Goal: Task Accomplishment & Management: Complete application form

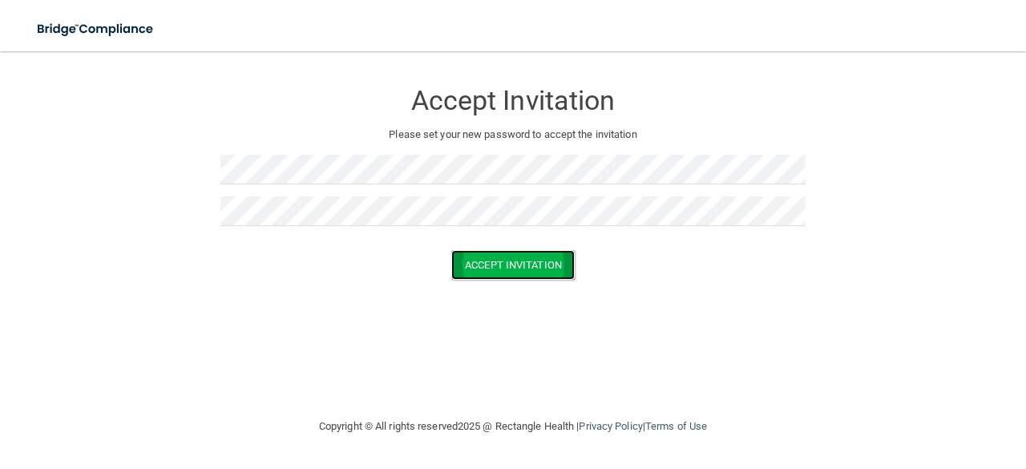
click at [528, 264] on button "Accept Invitation" at bounding box center [512, 265] width 123 height 30
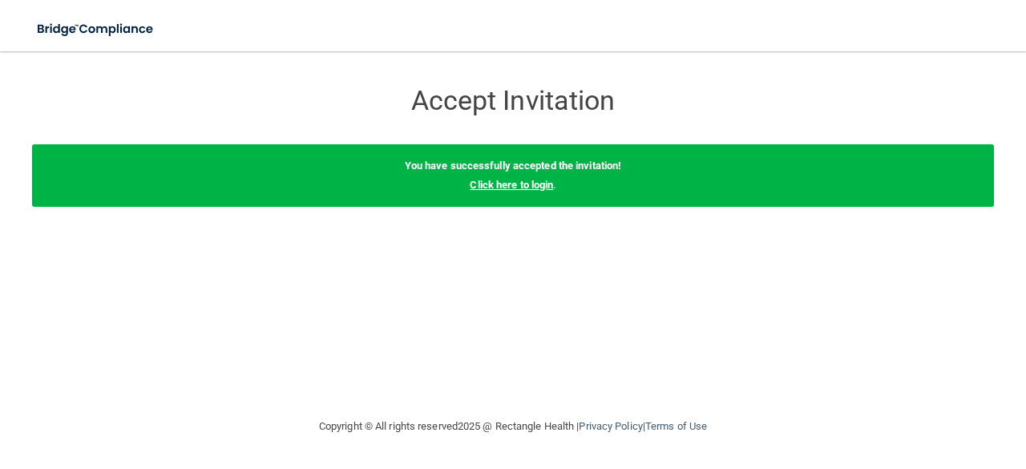
click at [530, 188] on link "Click here to login" at bounding box center [511, 185] width 83 height 12
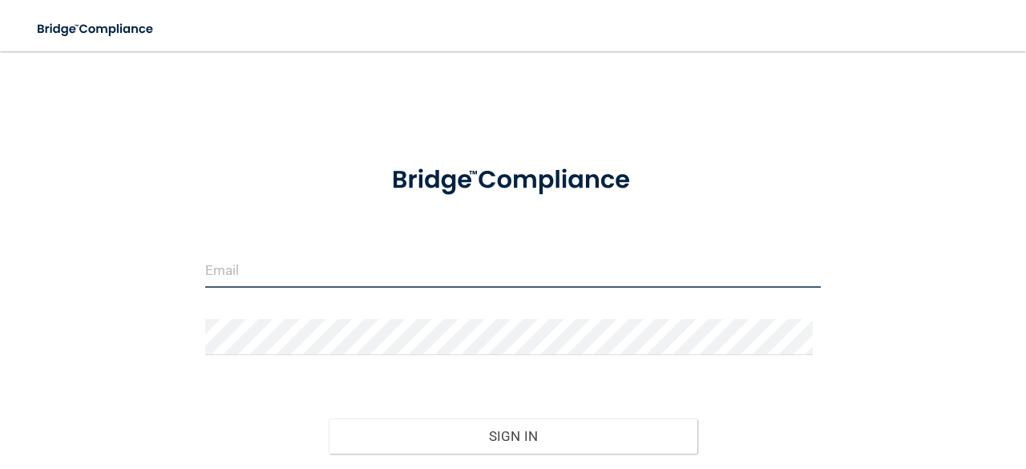
type input "[EMAIL_ADDRESS][DOMAIN_NAME]"
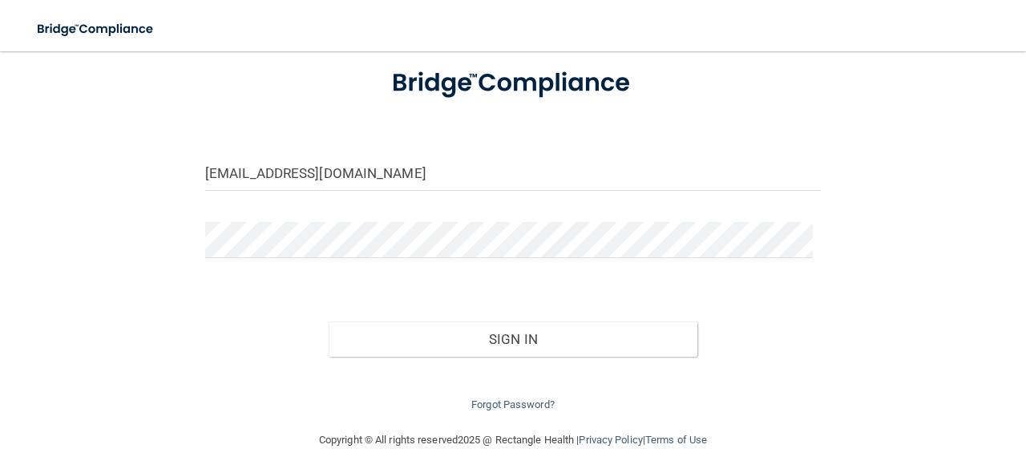
scroll to position [105, 0]
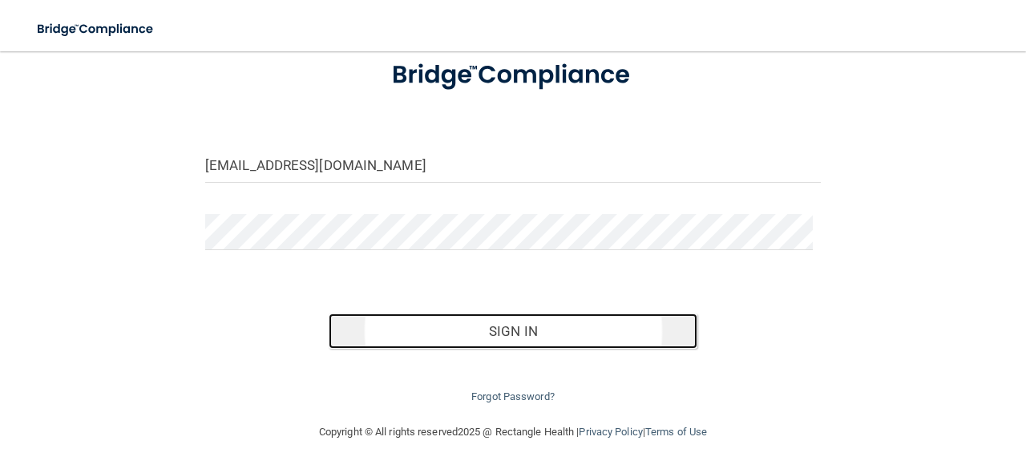
click at [475, 322] on button "Sign In" at bounding box center [514, 331] width 370 height 35
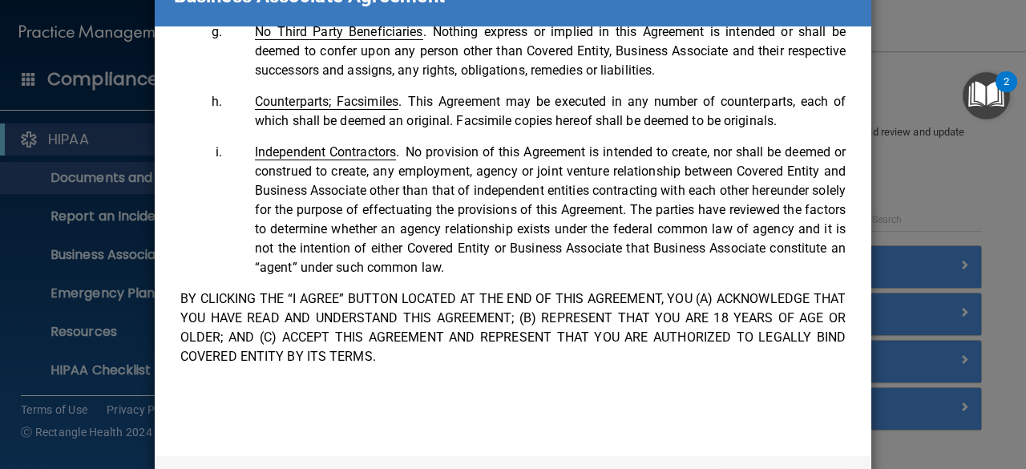
scroll to position [135, 0]
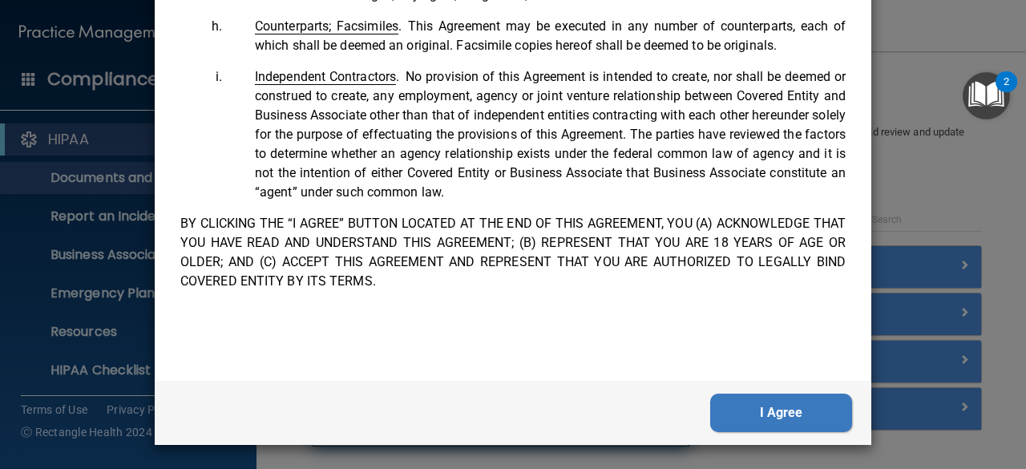
click at [738, 419] on button "I Agree" at bounding box center [781, 413] width 142 height 38
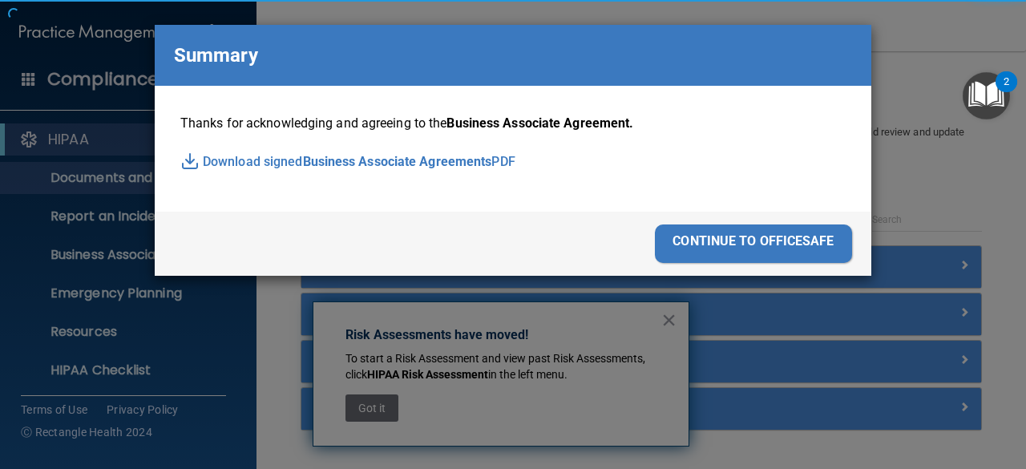
scroll to position [0, 0]
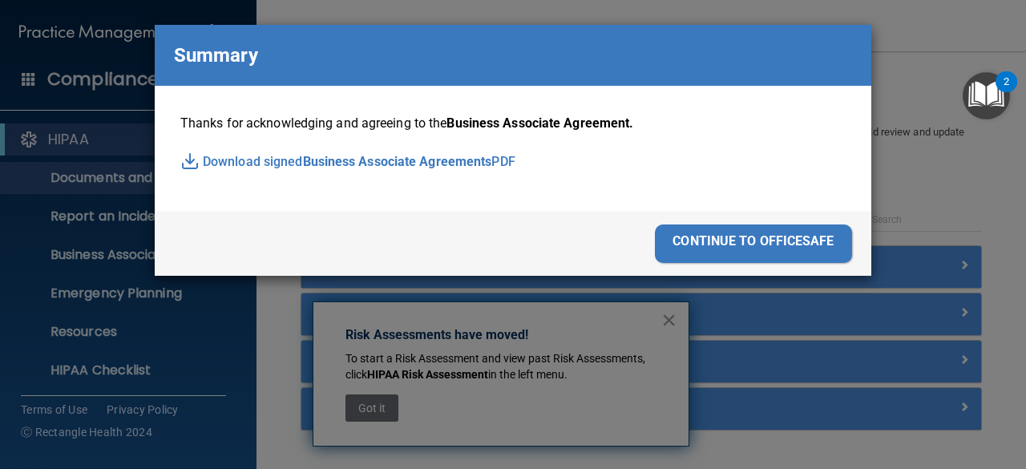
click at [276, 160] on p "Download signed Business Associate Agreements PDF" at bounding box center [513, 162] width 666 height 24
click at [757, 241] on div "continue to officesafe" at bounding box center [753, 244] width 197 height 38
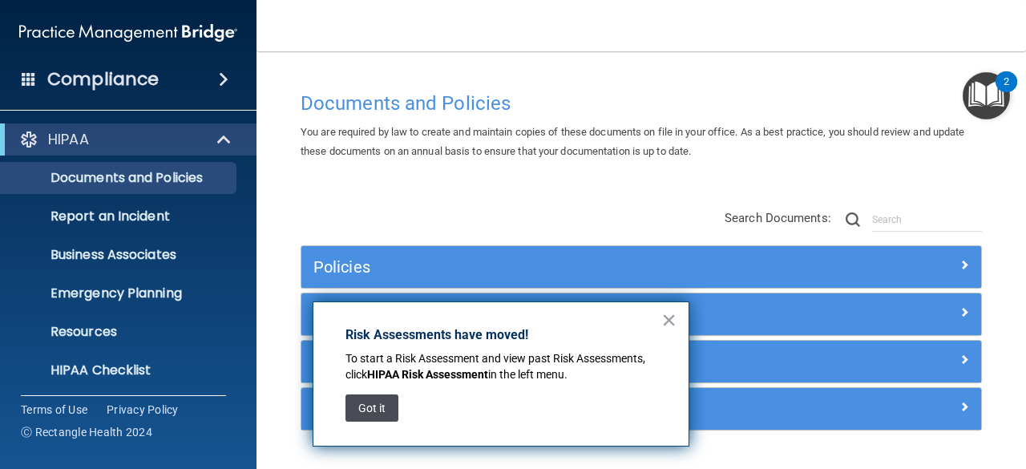
click at [370, 405] on button "Got it" at bounding box center [372, 407] width 53 height 27
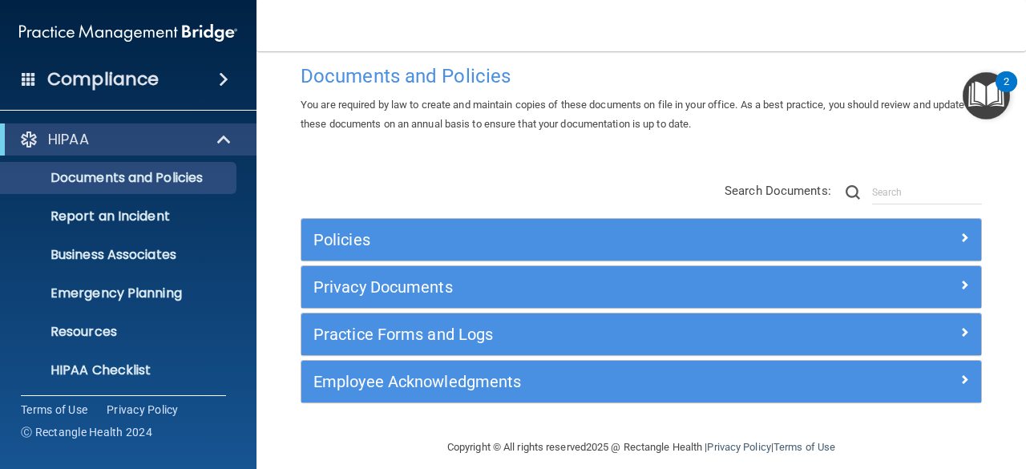
scroll to position [42, 0]
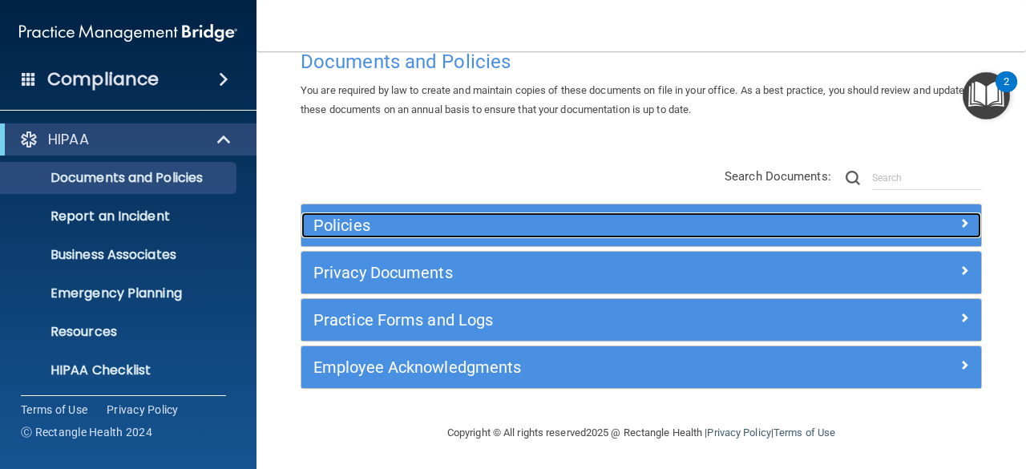
click at [564, 219] on h5 "Policies" at bounding box center [557, 225] width 486 height 18
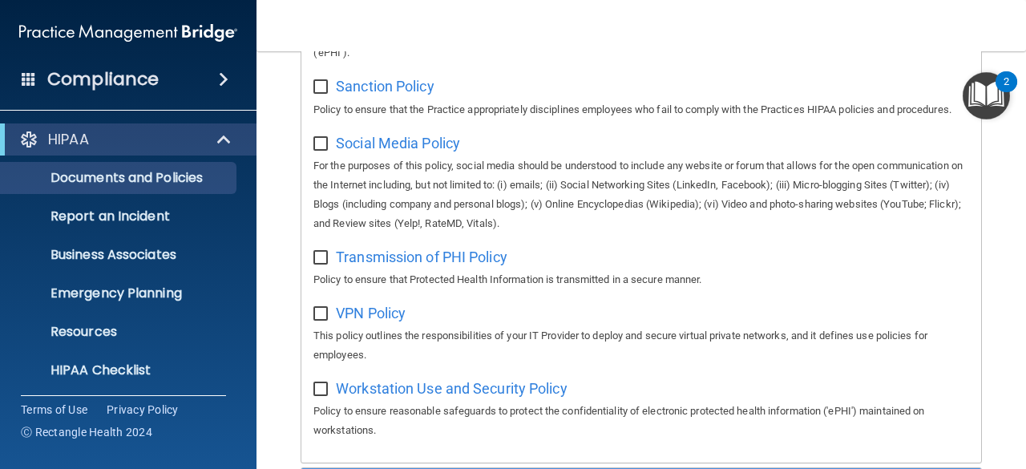
scroll to position [1569, 0]
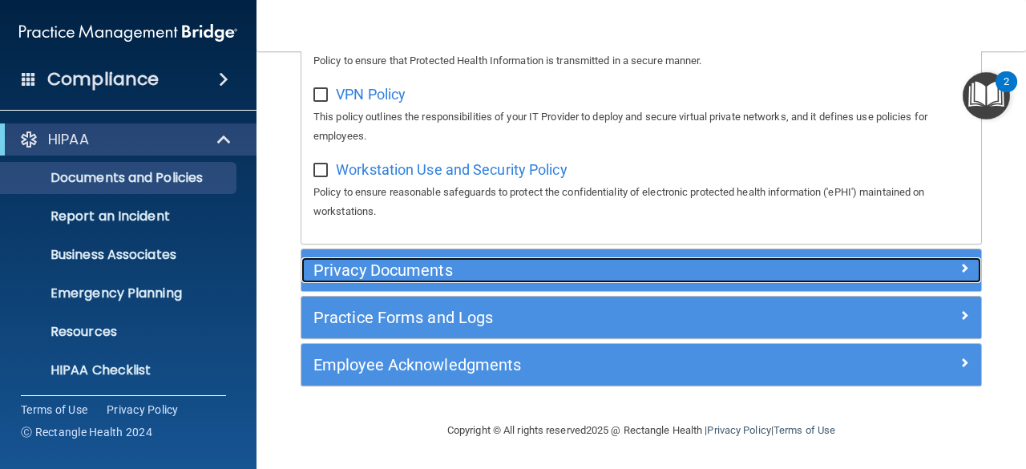
click at [586, 268] on h5 "Privacy Documents" at bounding box center [557, 270] width 486 height 18
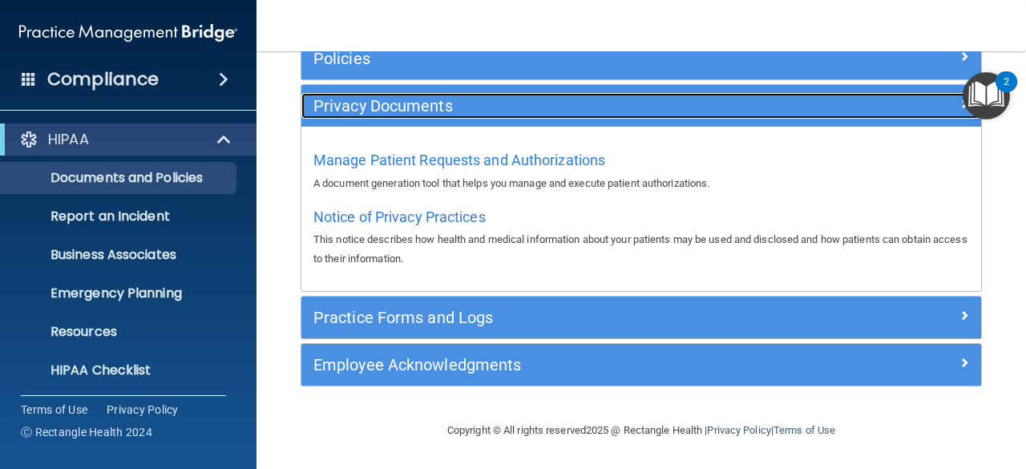
scroll to position [206, 0]
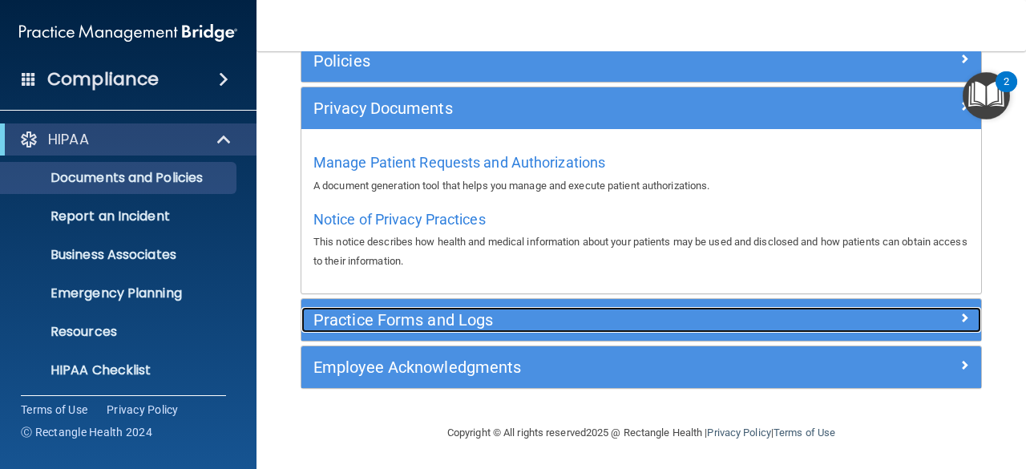
click at [564, 321] on h5 "Practice Forms and Logs" at bounding box center [557, 320] width 486 height 18
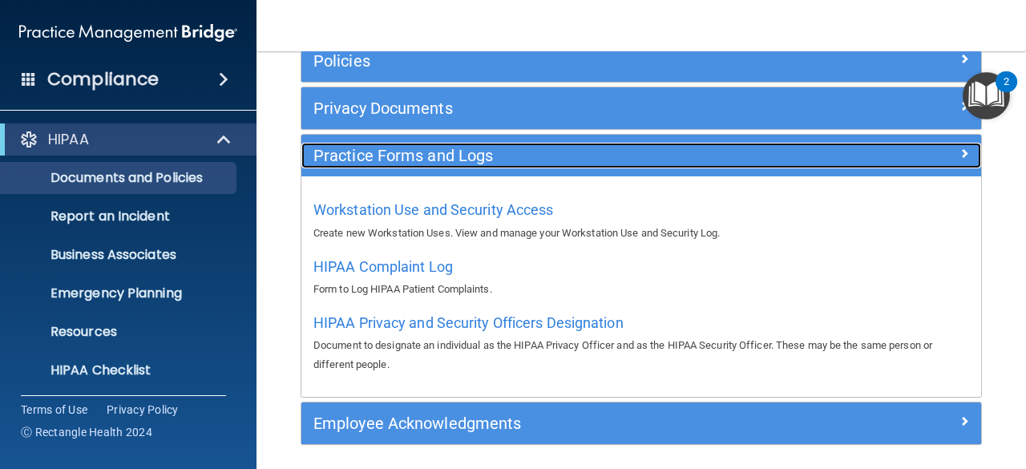
scroll to position [262, 0]
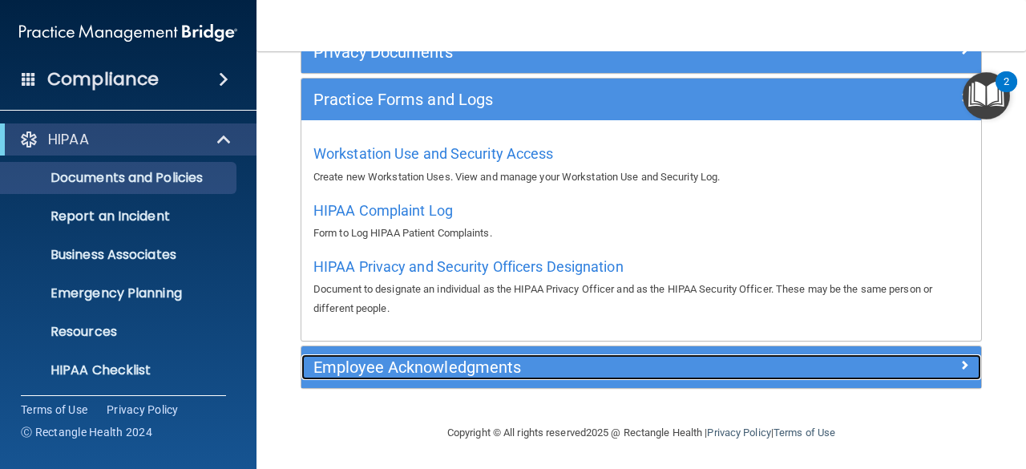
click at [539, 369] on h5 "Employee Acknowledgments" at bounding box center [557, 367] width 486 height 18
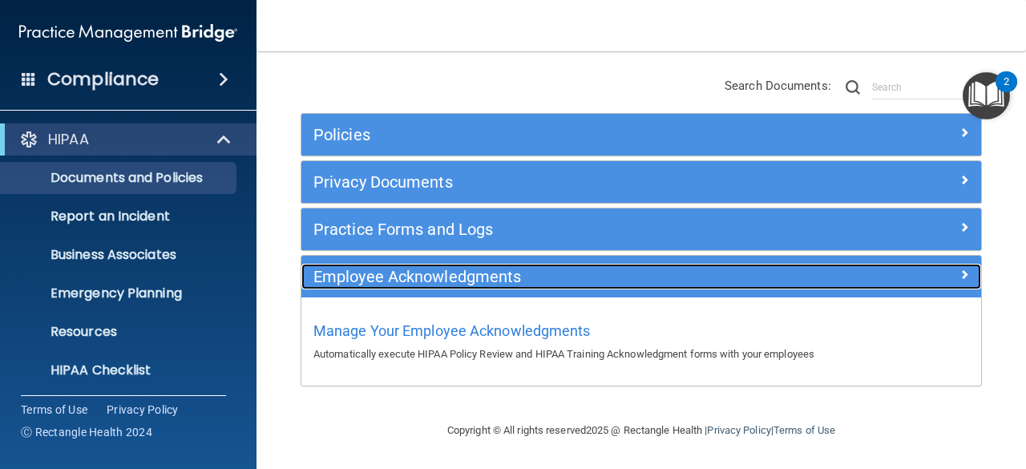
scroll to position [130, 0]
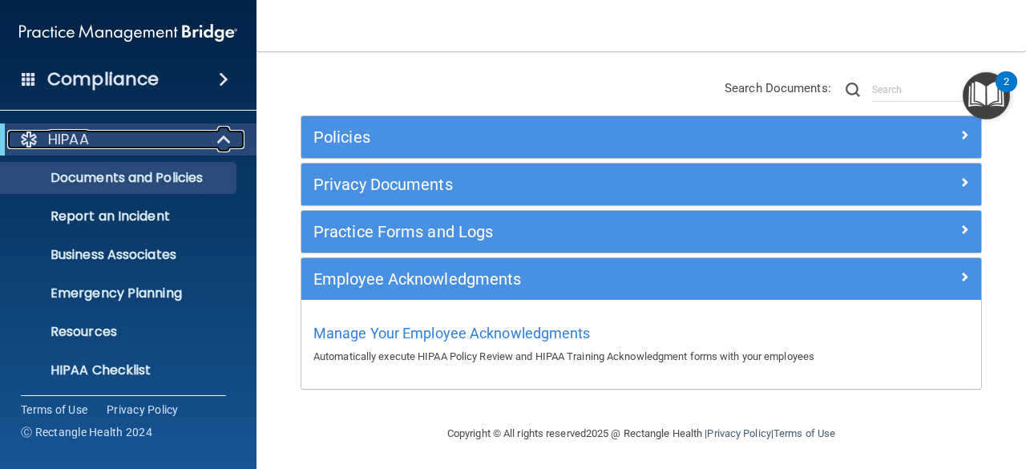
click at [228, 142] on span at bounding box center [226, 139] width 14 height 19
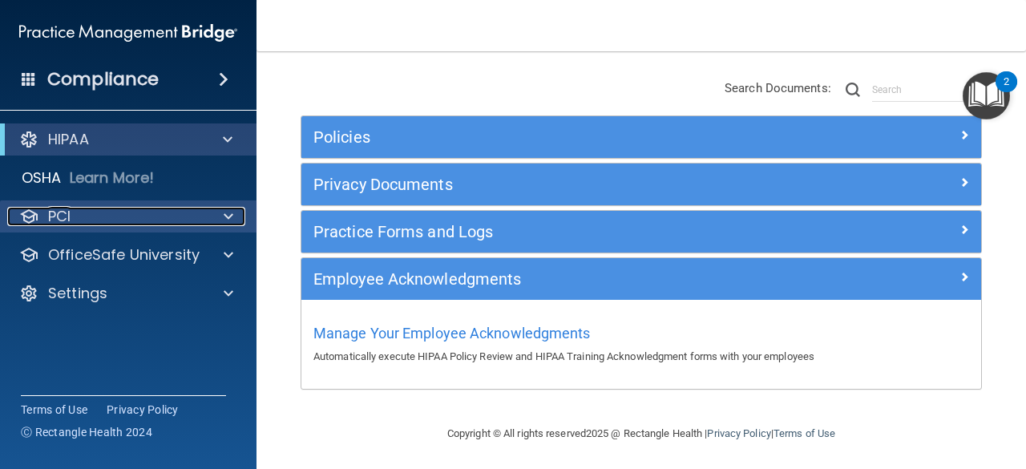
click at [220, 214] on div at bounding box center [226, 216] width 40 height 19
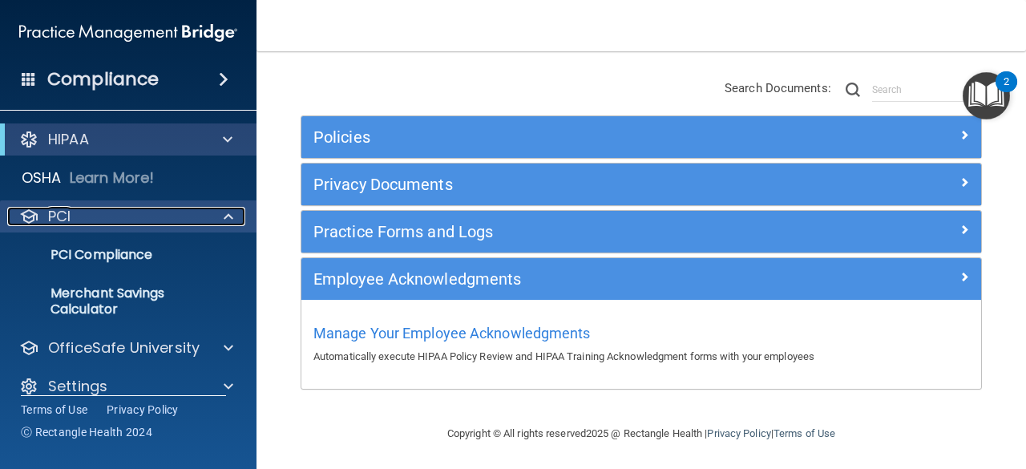
click at [220, 214] on div at bounding box center [226, 216] width 40 height 19
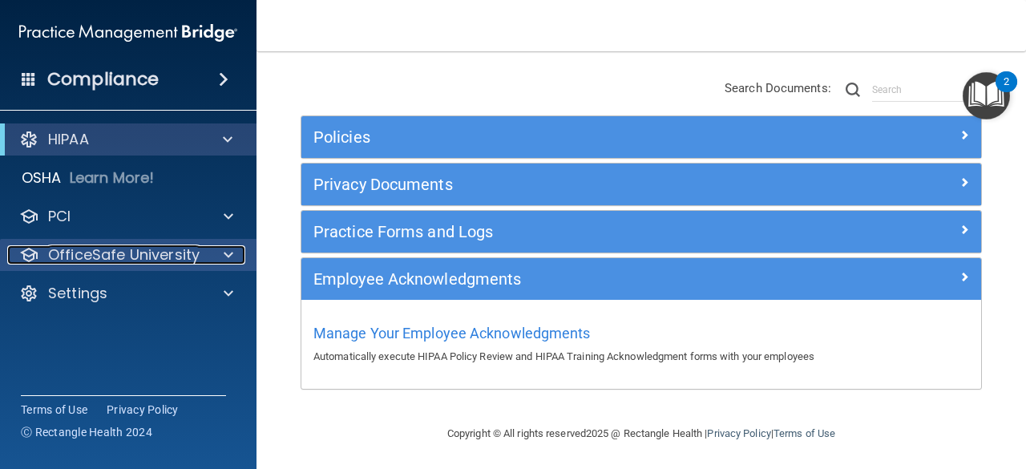
click at [220, 250] on div at bounding box center [226, 254] width 40 height 19
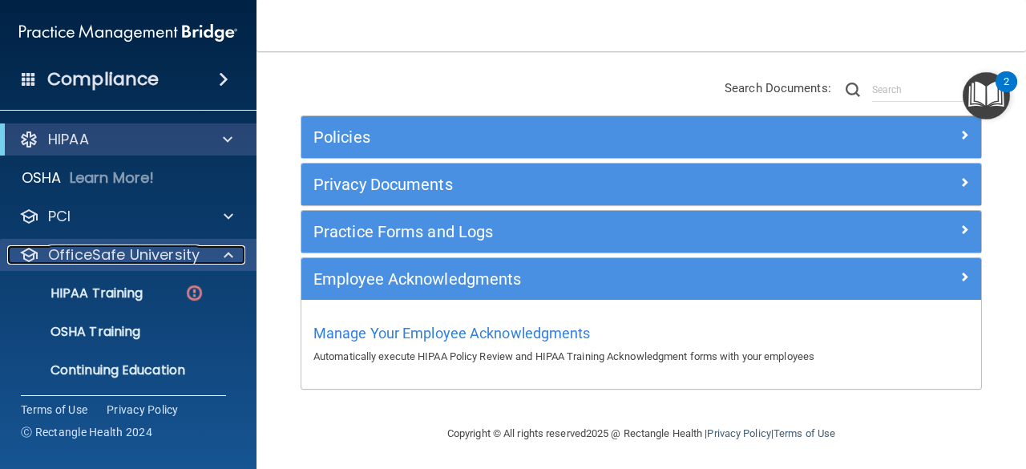
click at [224, 246] on span at bounding box center [229, 254] width 10 height 19
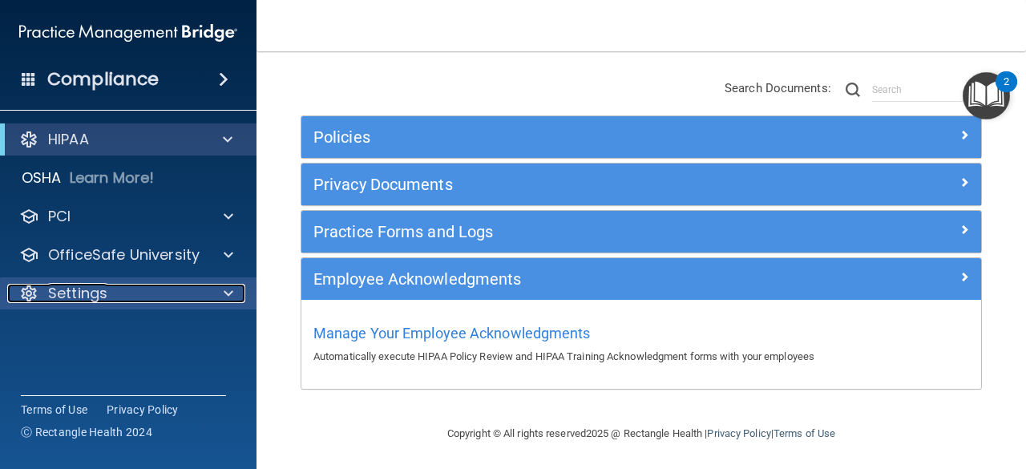
click at [218, 288] on div at bounding box center [226, 293] width 40 height 19
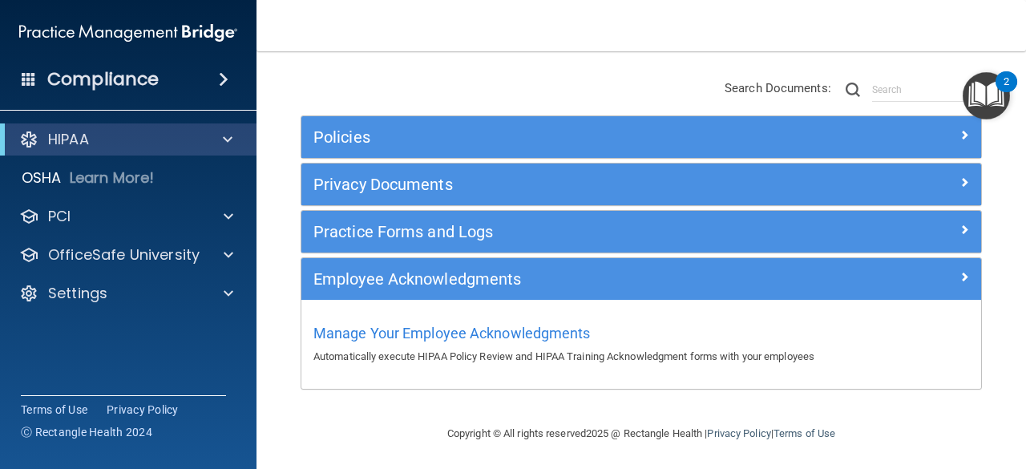
click at [223, 79] on span at bounding box center [224, 79] width 10 height 19
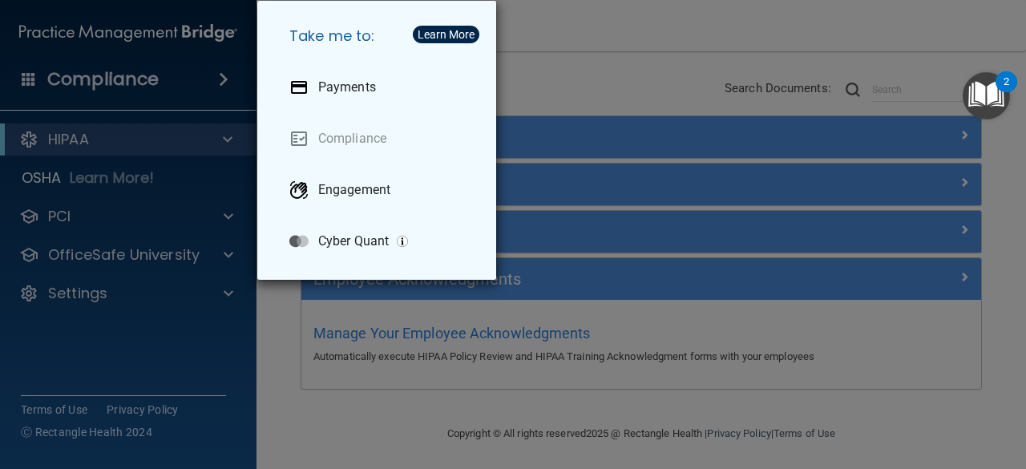
click at [223, 79] on div "Take me to: Payments Compliance Engagement Cyber Quant" at bounding box center [513, 234] width 1026 height 469
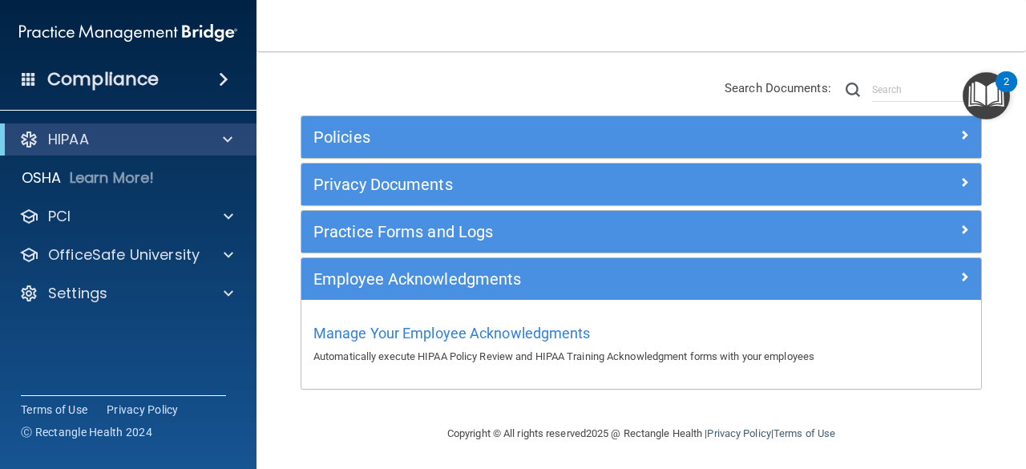
click at [999, 99] on img "Open Resource Center, 2 new notifications" at bounding box center [986, 95] width 47 height 47
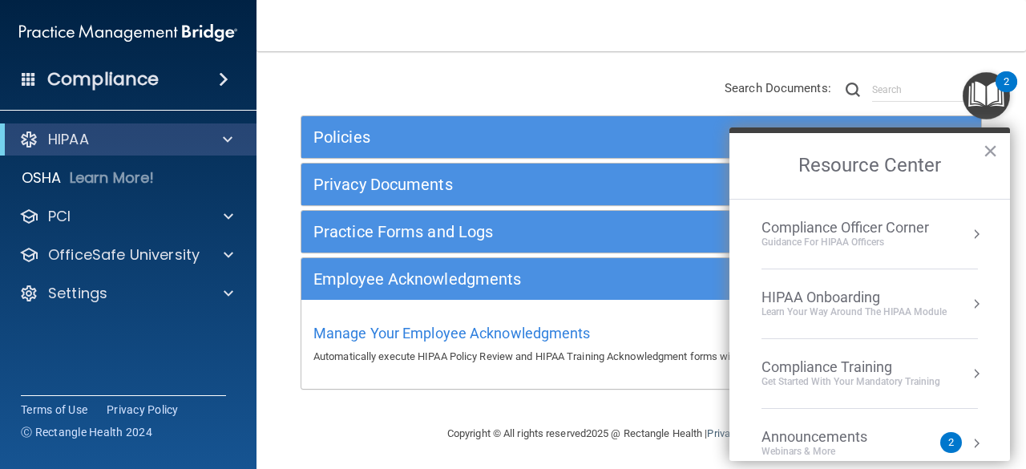
click at [601, 51] on nav "Toggle navigation [PERSON_NAME] [EMAIL_ADDRESS][DOMAIN_NAME] Manage My Enterpri…" at bounding box center [642, 25] width 770 height 51
click at [481, 97] on div "Policies Select All (Unselect 0) Unselect All Print Selected (0) Acceptable Use…" at bounding box center [642, 235] width 706 height 344
click at [990, 149] on button "×" at bounding box center [990, 151] width 15 height 26
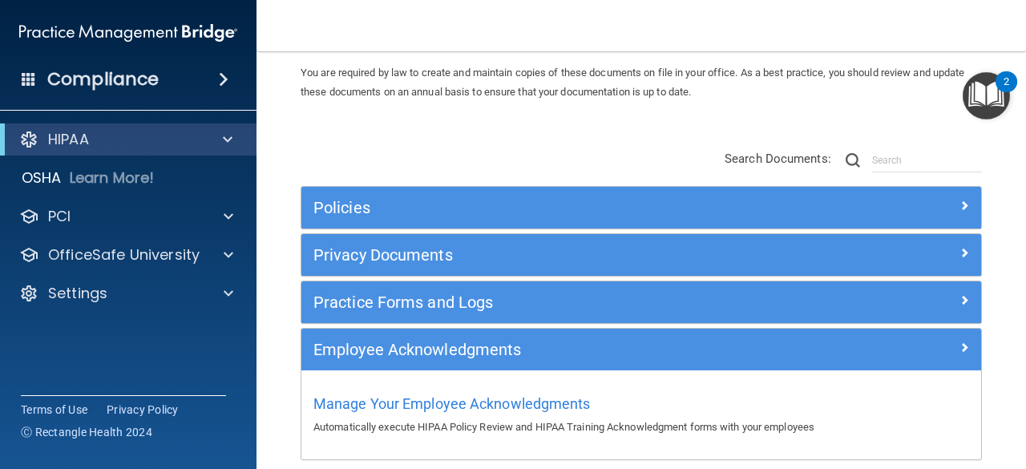
scroll to position [0, 0]
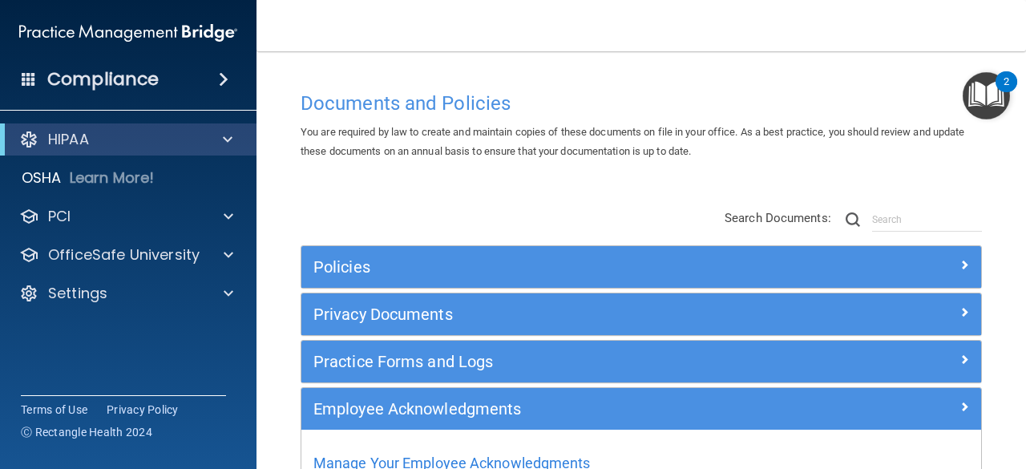
click at [633, 203] on div "Policies Select All (Unselect 0) Unselect All Print Selected (0) Acceptable Use…" at bounding box center [642, 365] width 706 height 344
click at [689, 32] on nav "Toggle navigation [PERSON_NAME] [EMAIL_ADDRESS][DOMAIN_NAME] Manage My Enterpri…" at bounding box center [642, 25] width 770 height 51
click at [1000, 83] on div "2" at bounding box center [1007, 81] width 22 height 21
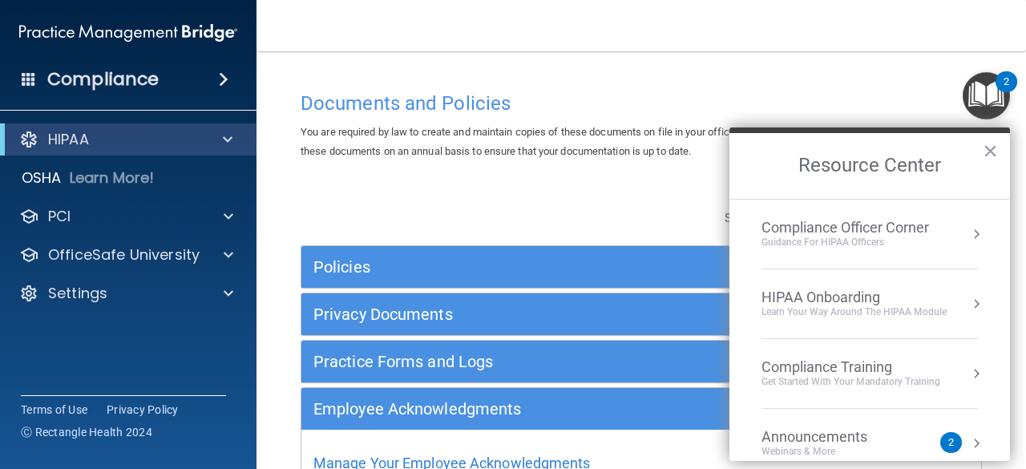
click at [941, 441] on div "2" at bounding box center [952, 442] width 22 height 21
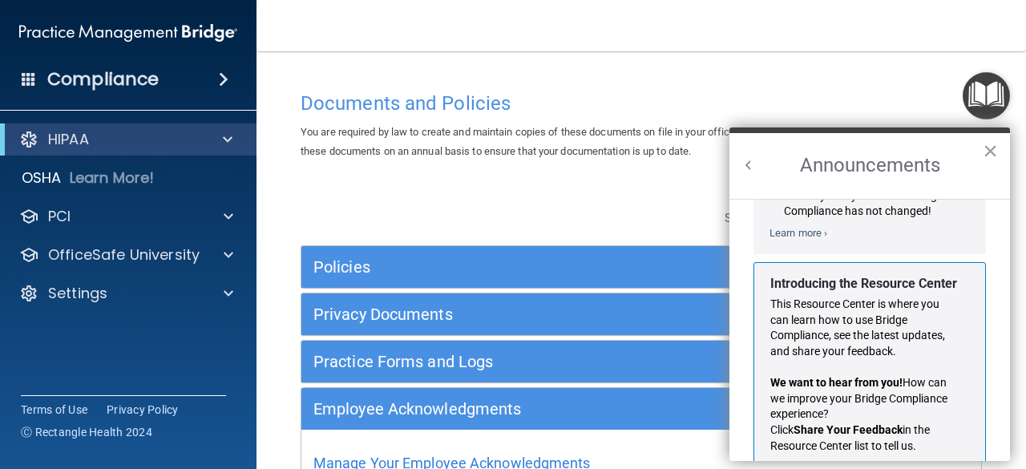
scroll to position [273, 0]
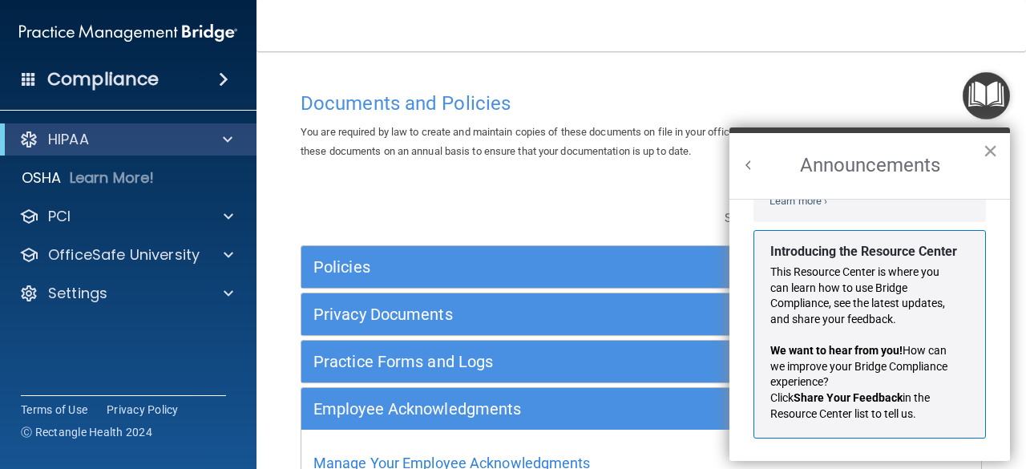
click at [991, 153] on button "×" at bounding box center [990, 151] width 15 height 26
